Goal: Manage account settings

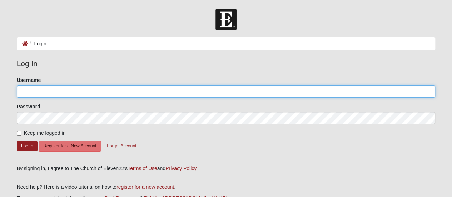
click at [22, 94] on input "Username" at bounding box center [226, 91] width 419 height 12
type input "wledo@live.com"
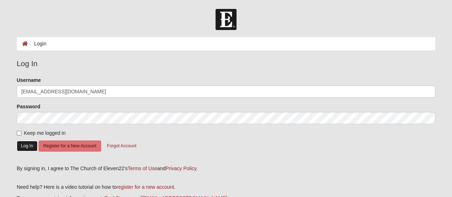
click at [23, 146] on button "Log In" at bounding box center [27, 146] width 21 height 10
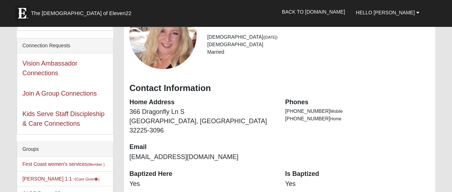
scroll to position [71, 0]
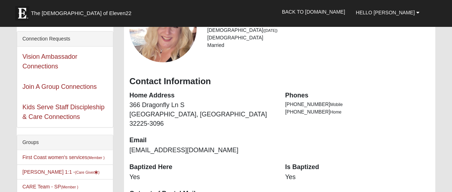
click at [257, 189] on dt "Opt out of Postal Mail" at bounding box center [201, 193] width 145 height 9
click at [270, 172] on dd "Yes" at bounding box center [201, 176] width 145 height 9
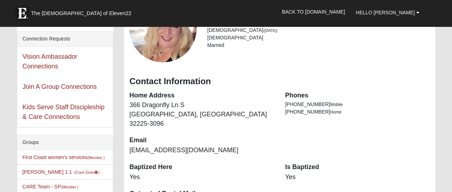
click at [270, 172] on dd "Yes" at bounding box center [201, 176] width 145 height 9
